Goal: Information Seeking & Learning: Learn about a topic

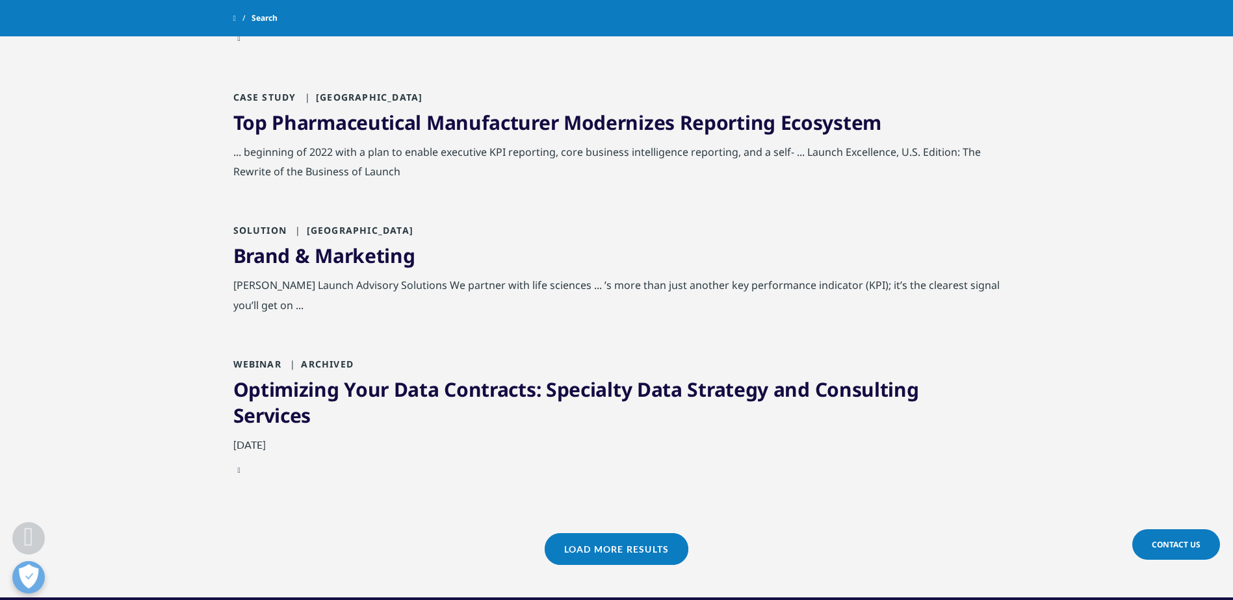
scroll to position [1235, 0]
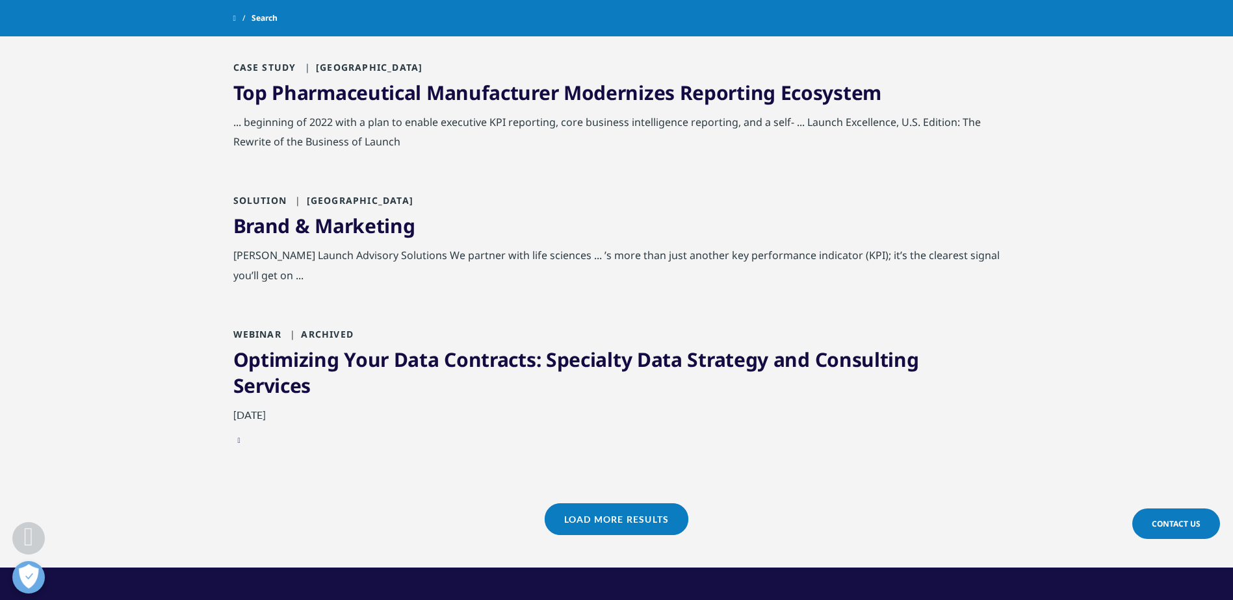
click at [628, 504] on link "Load More Results" at bounding box center [617, 520] width 144 height 32
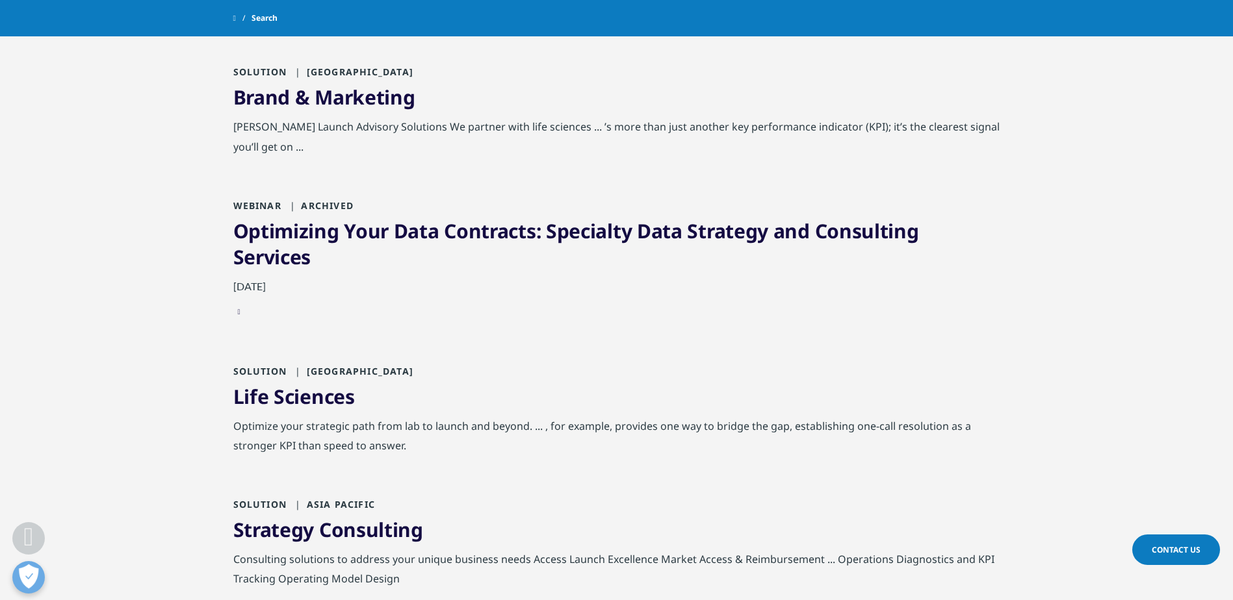
scroll to position [1365, 0]
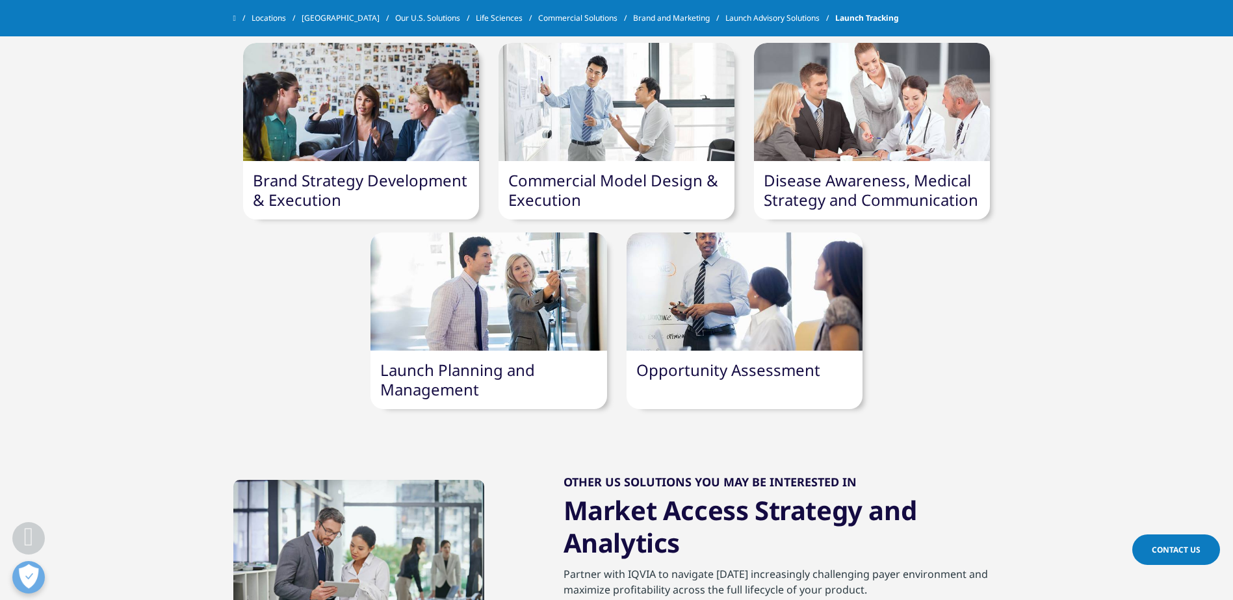
scroll to position [910, 0]
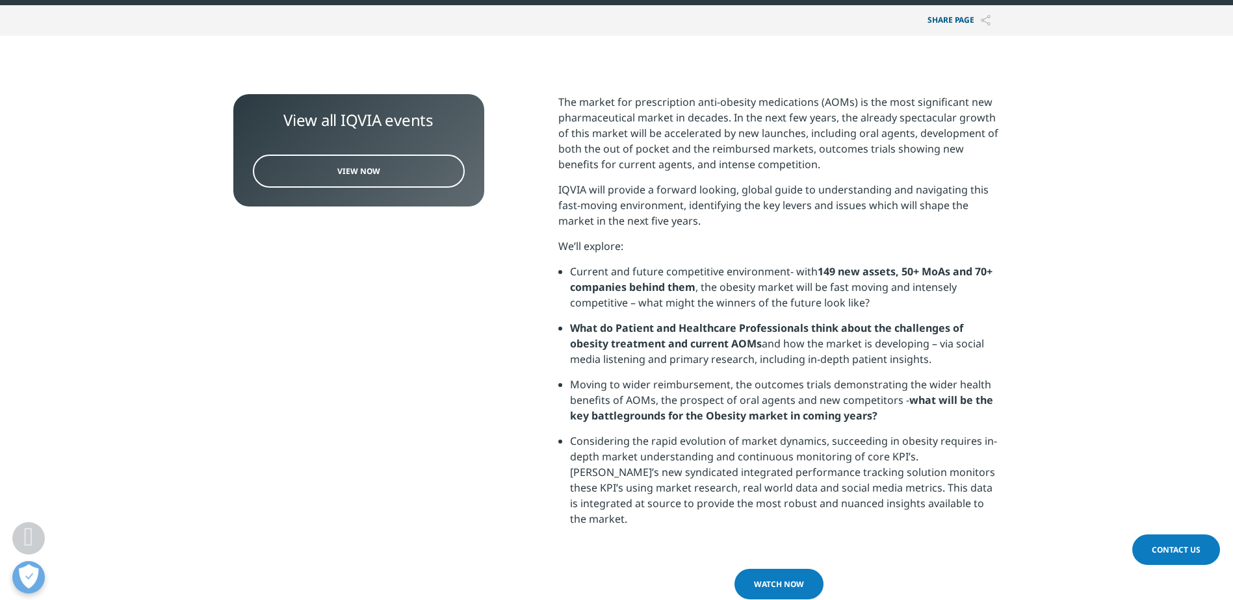
scroll to position [455, 0]
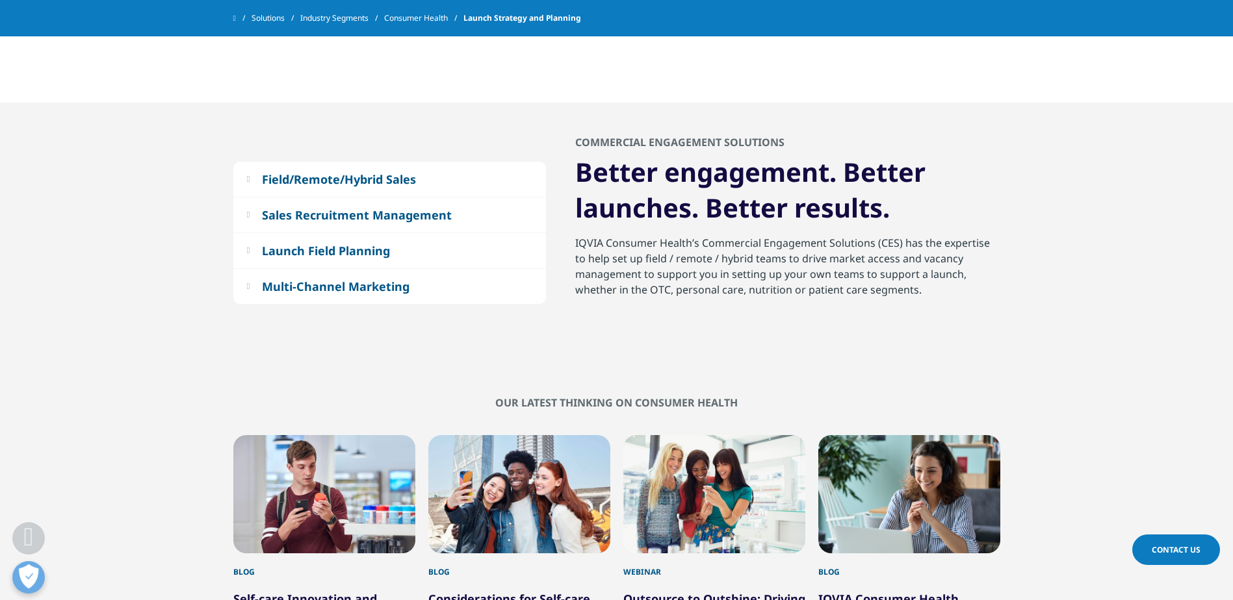
scroll to position [2339, 0]
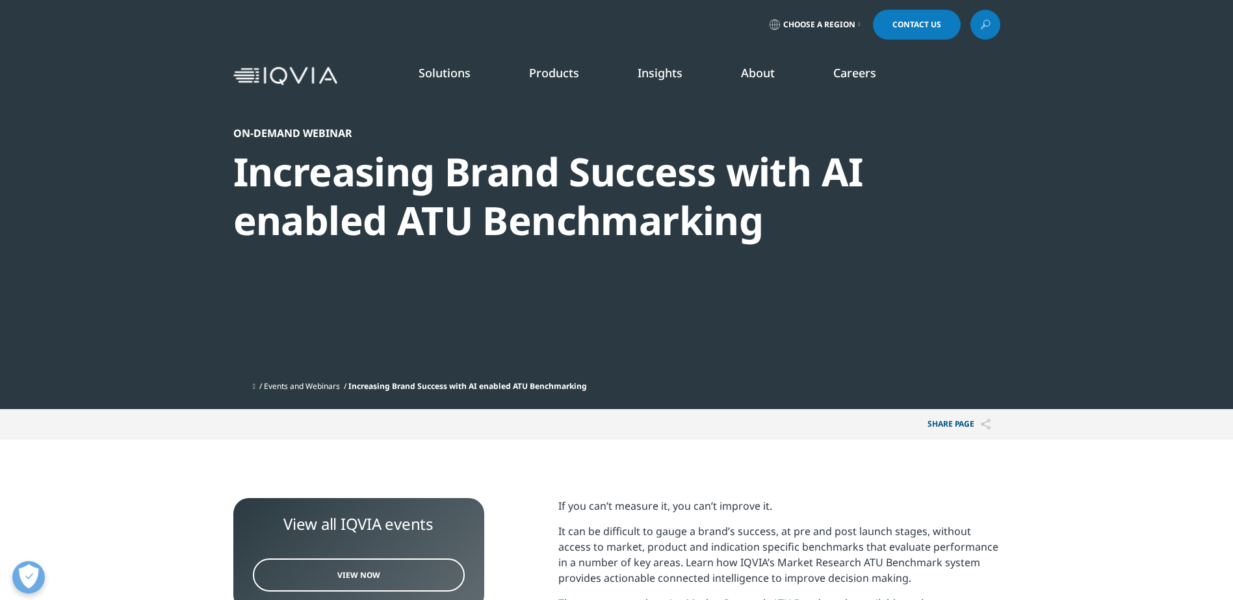
scroll to position [304, 767]
click at [715, 224] on div "Increasing Brand Success with AI enabled ATU Benchmarking" at bounding box center [581, 195] width 697 height 97
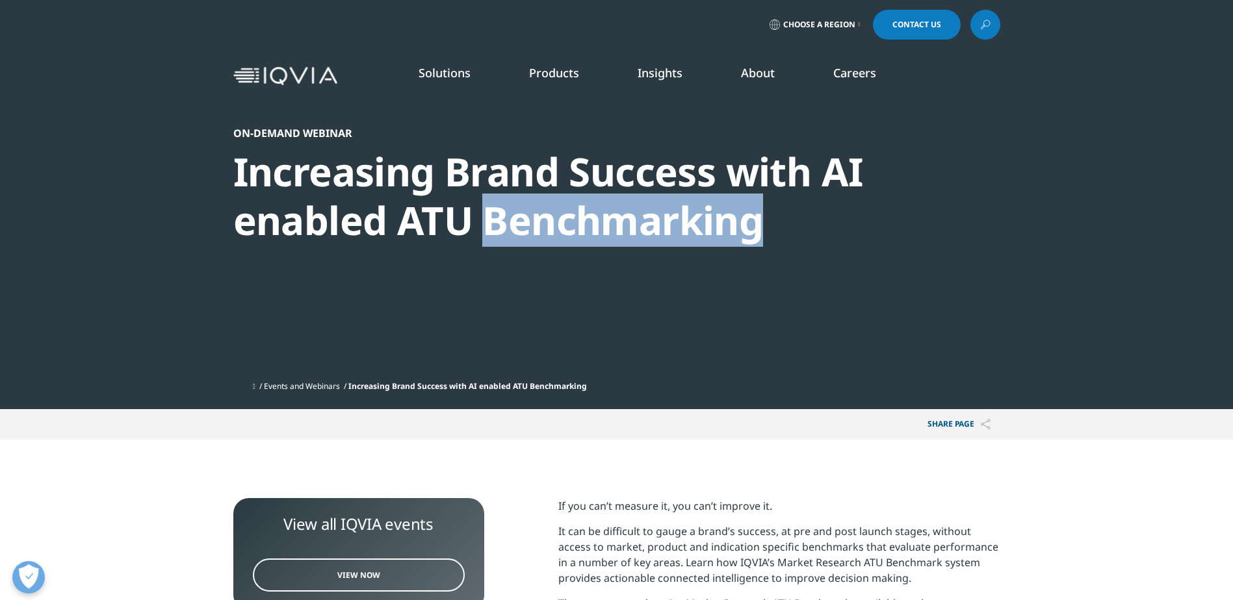
click at [715, 224] on div "Increasing Brand Success with AI enabled ATU Benchmarking" at bounding box center [581, 195] width 697 height 97
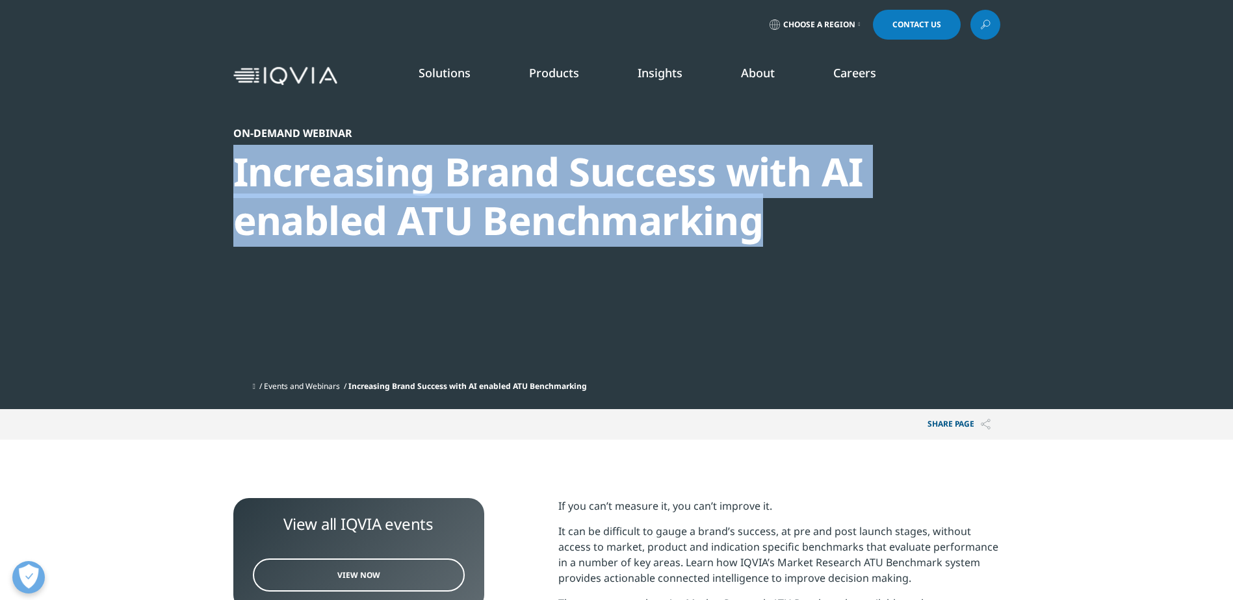
click at [715, 224] on div "Increasing Brand Success with AI enabled ATU Benchmarking" at bounding box center [581, 195] width 697 height 97
drag, startPoint x: 715, startPoint y: 224, endPoint x: 751, endPoint y: 261, distance: 51.5
click at [751, 261] on div "On-Demand Webinar Increasing Brand Success with AI enabled ATU Benchmarking" at bounding box center [581, 251] width 697 height 248
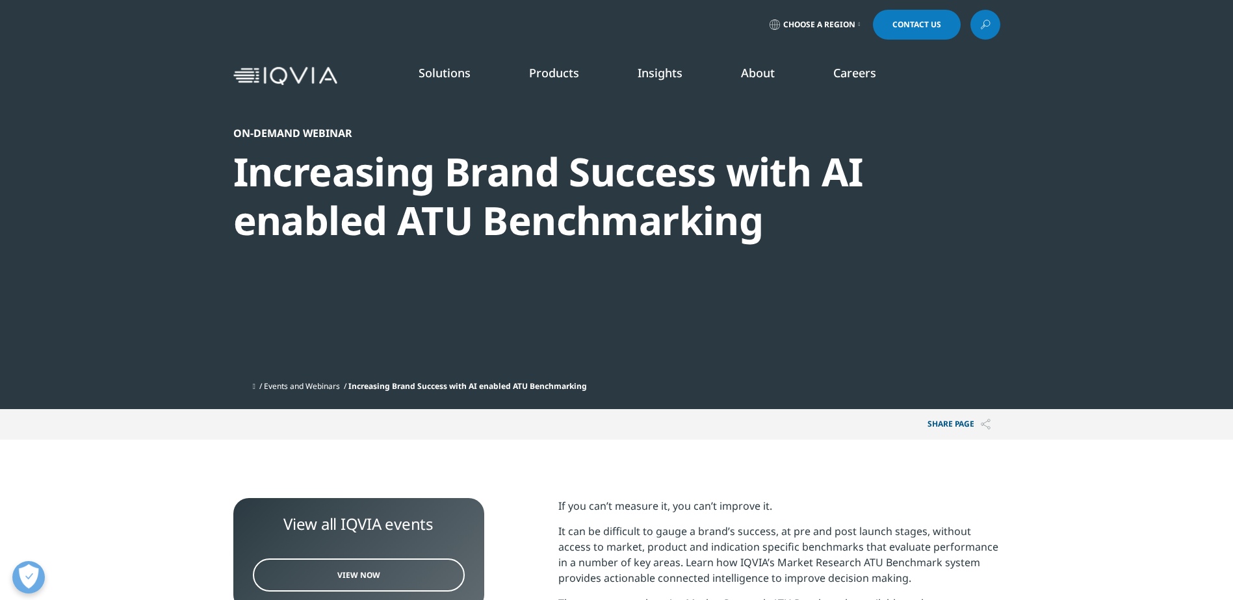
click at [753, 235] on div "Increasing Brand Success with AI enabled ATU Benchmarking" at bounding box center [581, 195] width 697 height 97
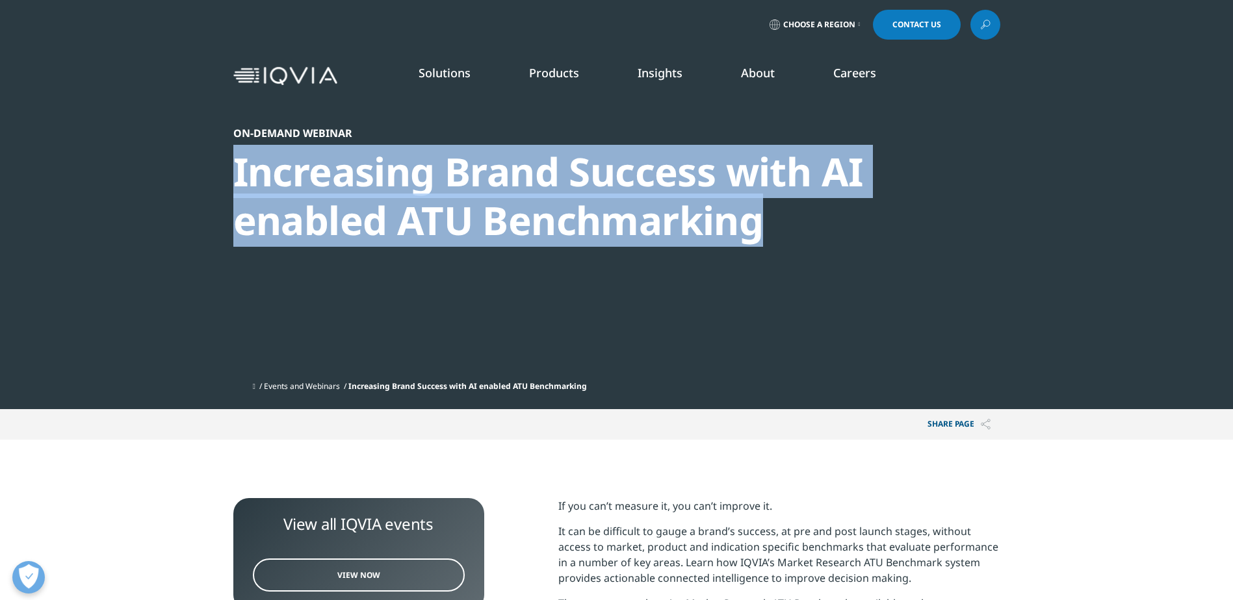
click at [753, 235] on div "Increasing Brand Success with AI enabled ATU Benchmarking" at bounding box center [581, 195] width 697 height 97
drag, startPoint x: 753, startPoint y: 235, endPoint x: 785, endPoint y: 263, distance: 42.4
click at [785, 263] on div "On-Demand Webinar Increasing Brand Success with AI enabled ATU Benchmarking" at bounding box center [581, 251] width 697 height 248
